Goal: Complete application form

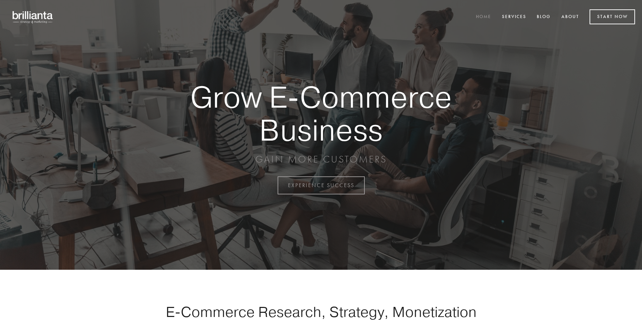
scroll to position [1822, 0]
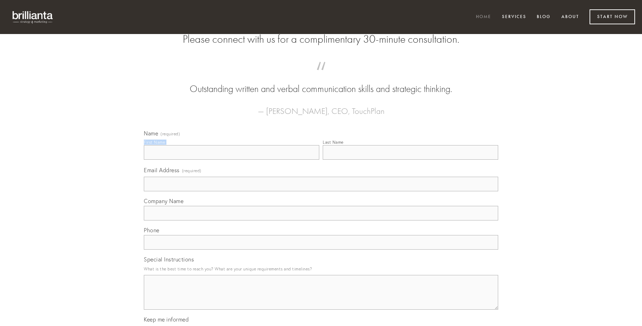
type input "[PERSON_NAME]"
click at [411, 160] on input "Last Name" at bounding box center [411, 152] width 176 height 15
type input "[PERSON_NAME]"
click at [321, 192] on input "Email Address (required)" at bounding box center [321, 184] width 355 height 15
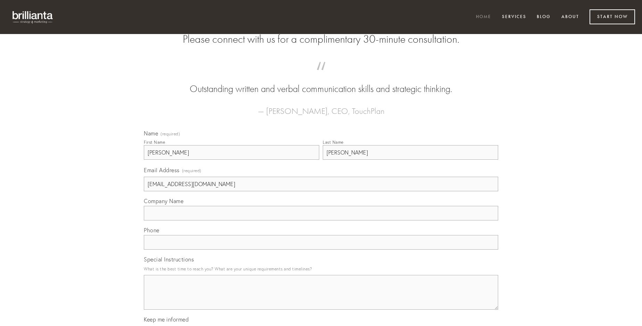
type input "[EMAIL_ADDRESS][DOMAIN_NAME]"
click at [321, 221] on input "Company Name" at bounding box center [321, 213] width 355 height 15
type input "atrocitas"
click at [321, 250] on input "text" at bounding box center [321, 242] width 355 height 15
click at [321, 299] on textarea "Special Instructions" at bounding box center [321, 292] width 355 height 35
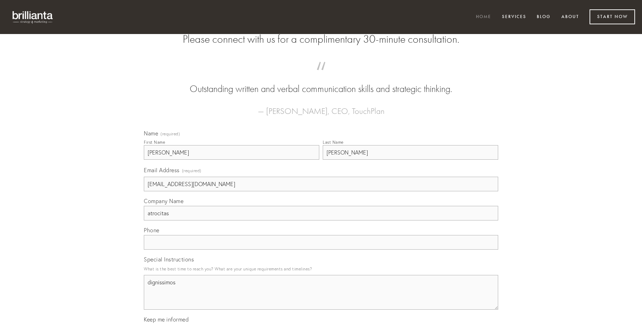
type textarea "dignissimos"
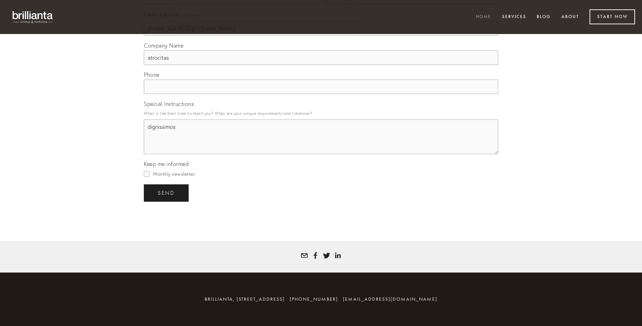
click at [167, 193] on span "send" at bounding box center [166, 193] width 17 height 6
